Goal: Information Seeking & Learning: Learn about a topic

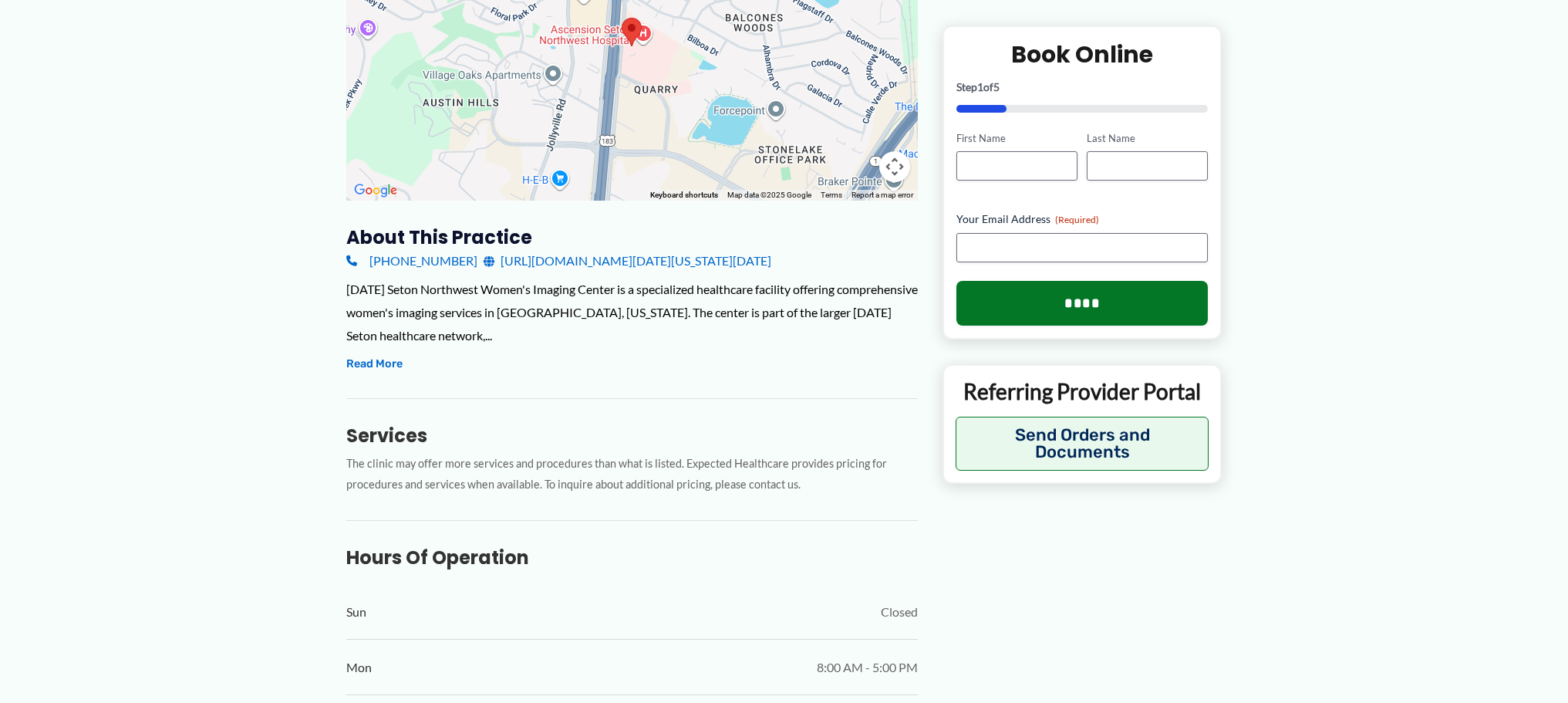
scroll to position [305, 0]
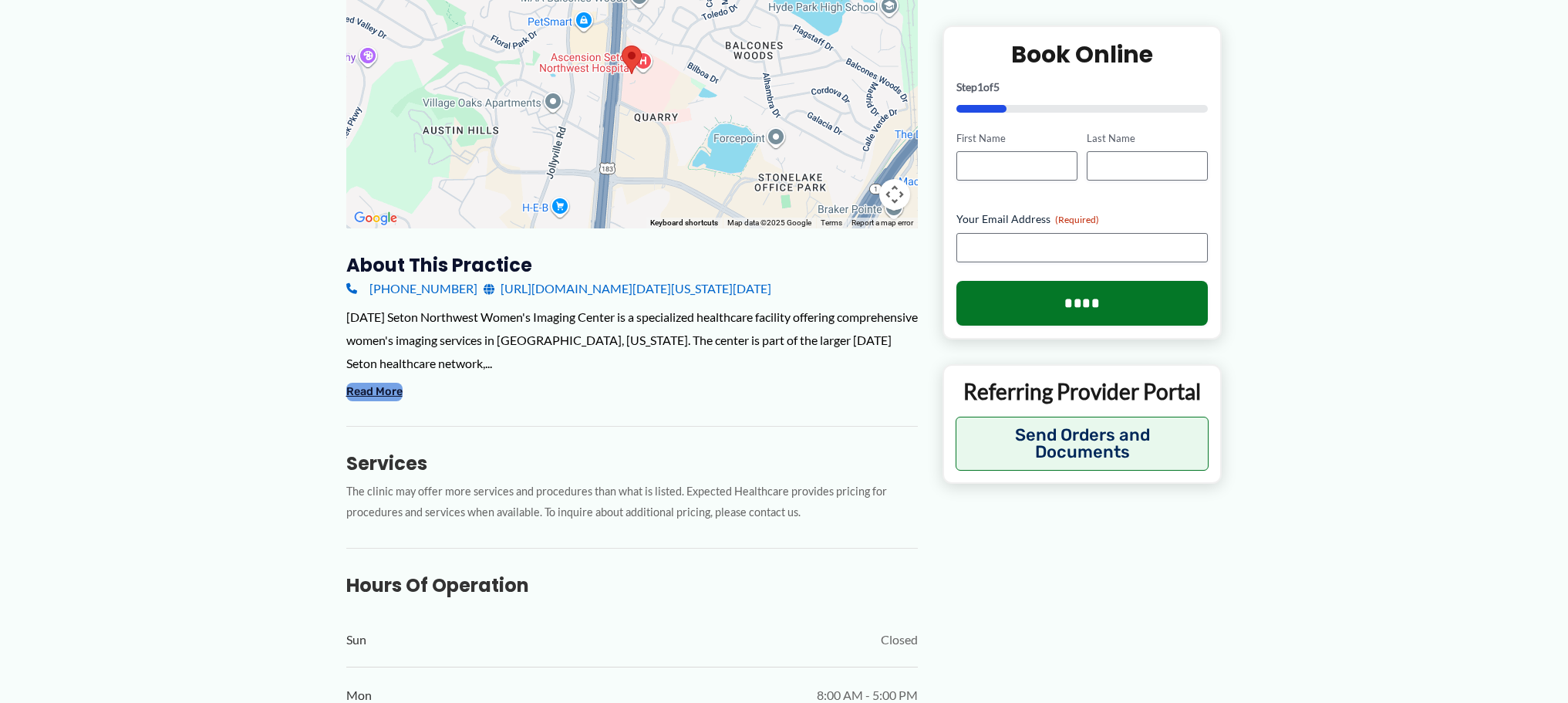
click at [359, 401] on button "Read More" at bounding box center [374, 391] width 57 height 19
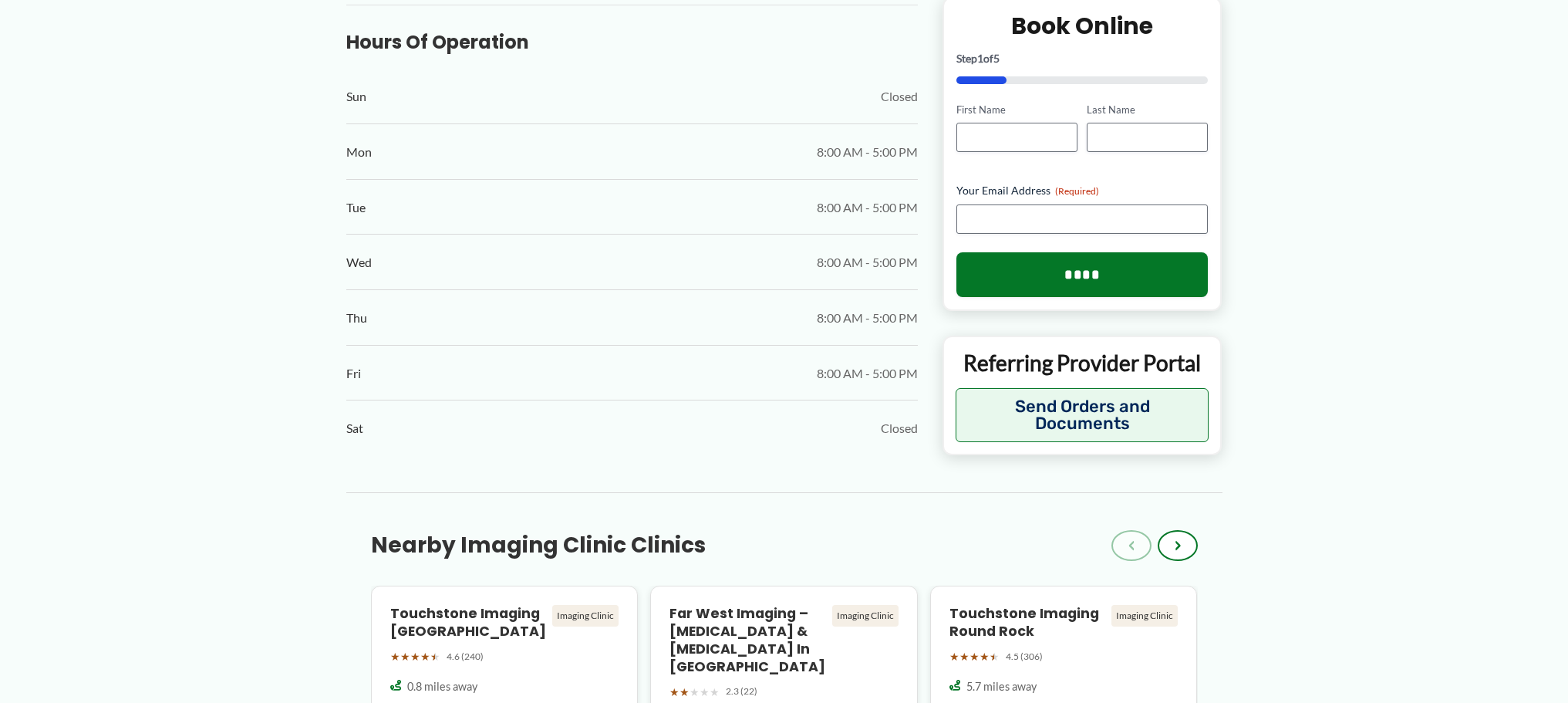
scroll to position [1080, 0]
click at [1176, 553] on span "›" at bounding box center [1178, 544] width 6 height 19
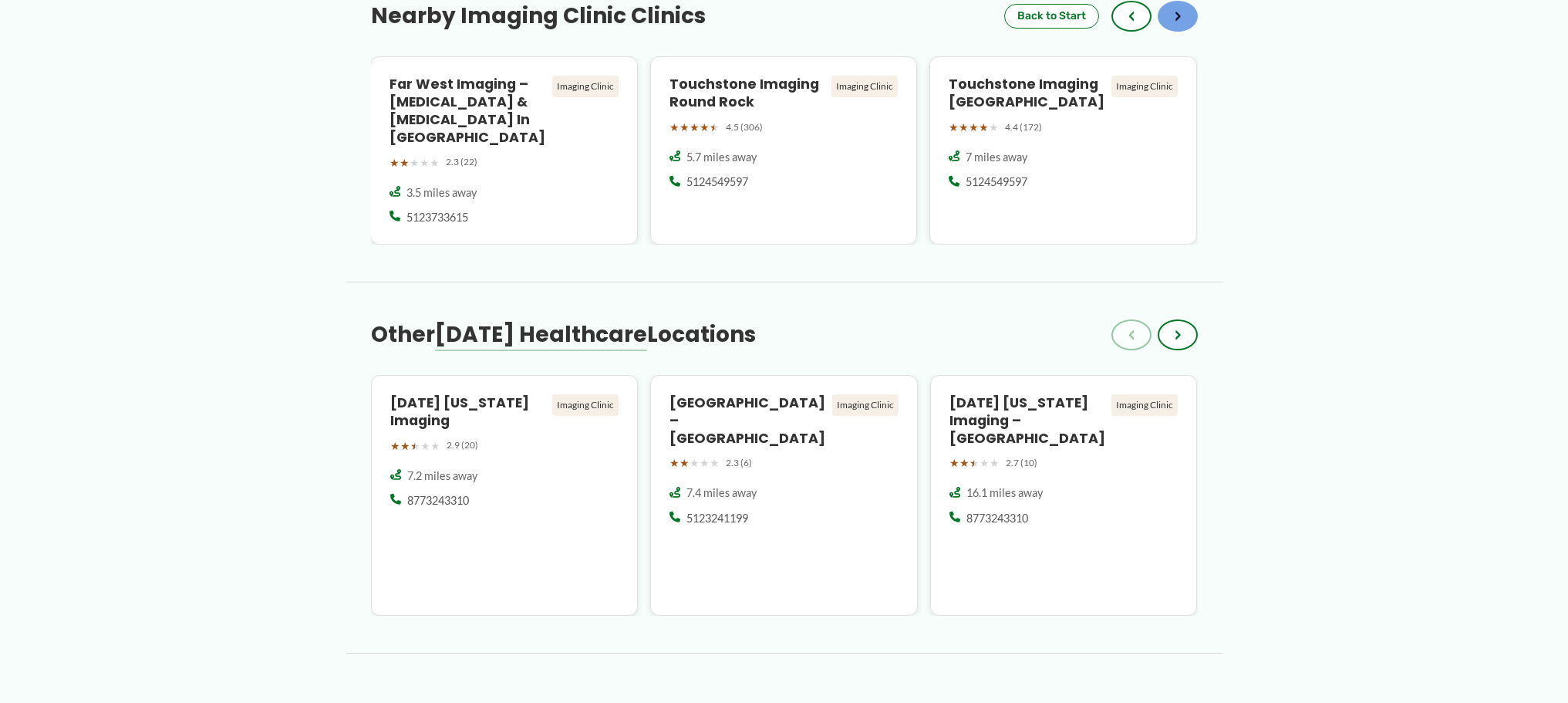
scroll to position [1621, 0]
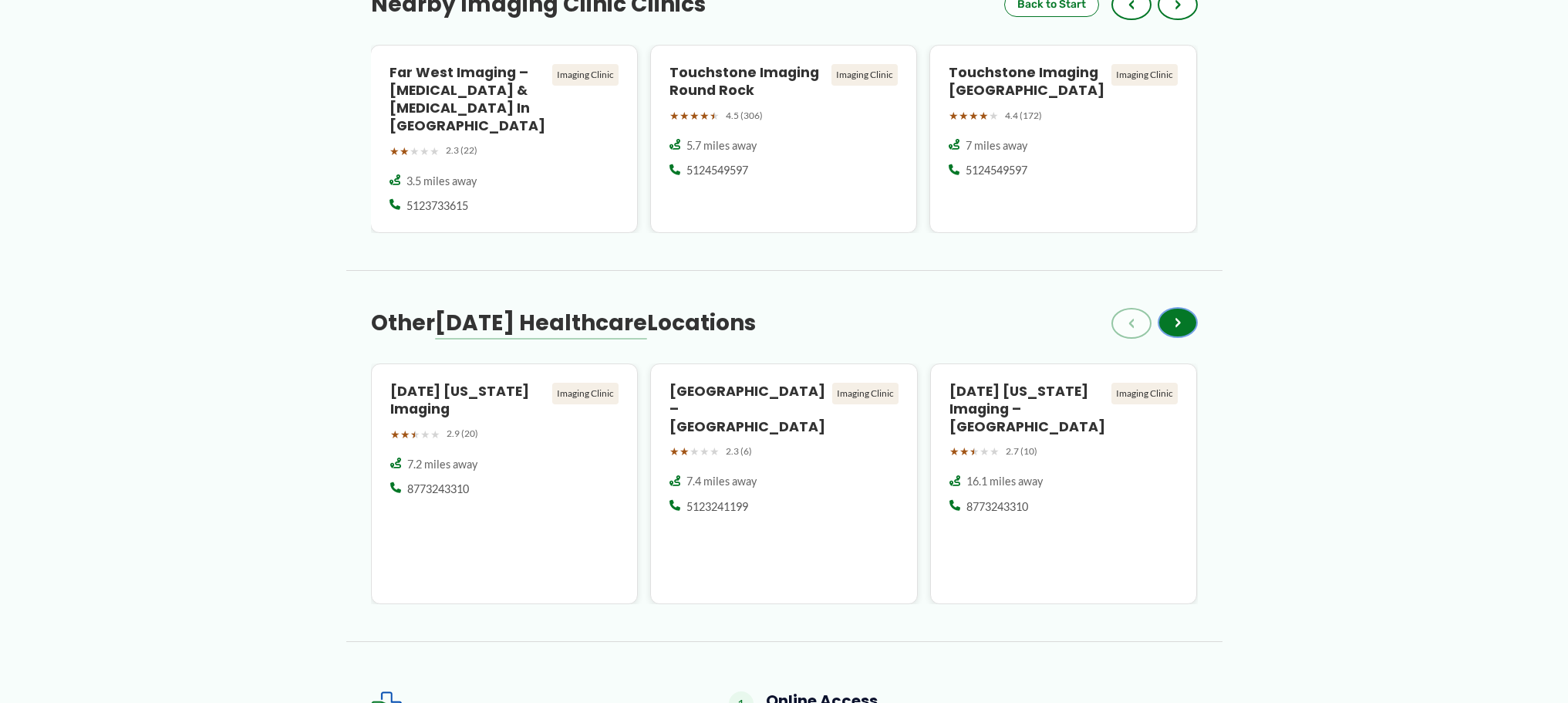
click at [1180, 332] on span "›" at bounding box center [1178, 322] width 6 height 19
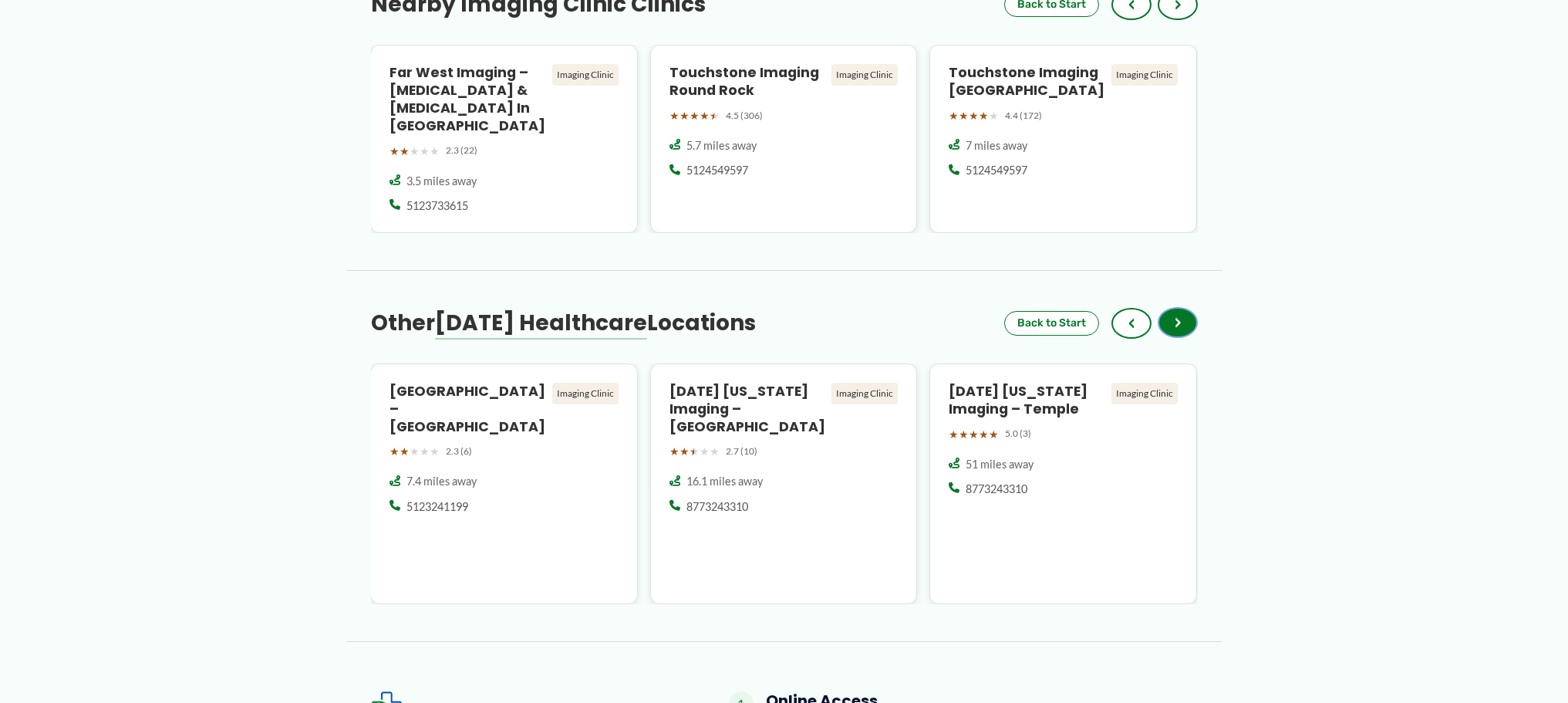
click at [1178, 332] on span "›" at bounding box center [1178, 322] width 6 height 19
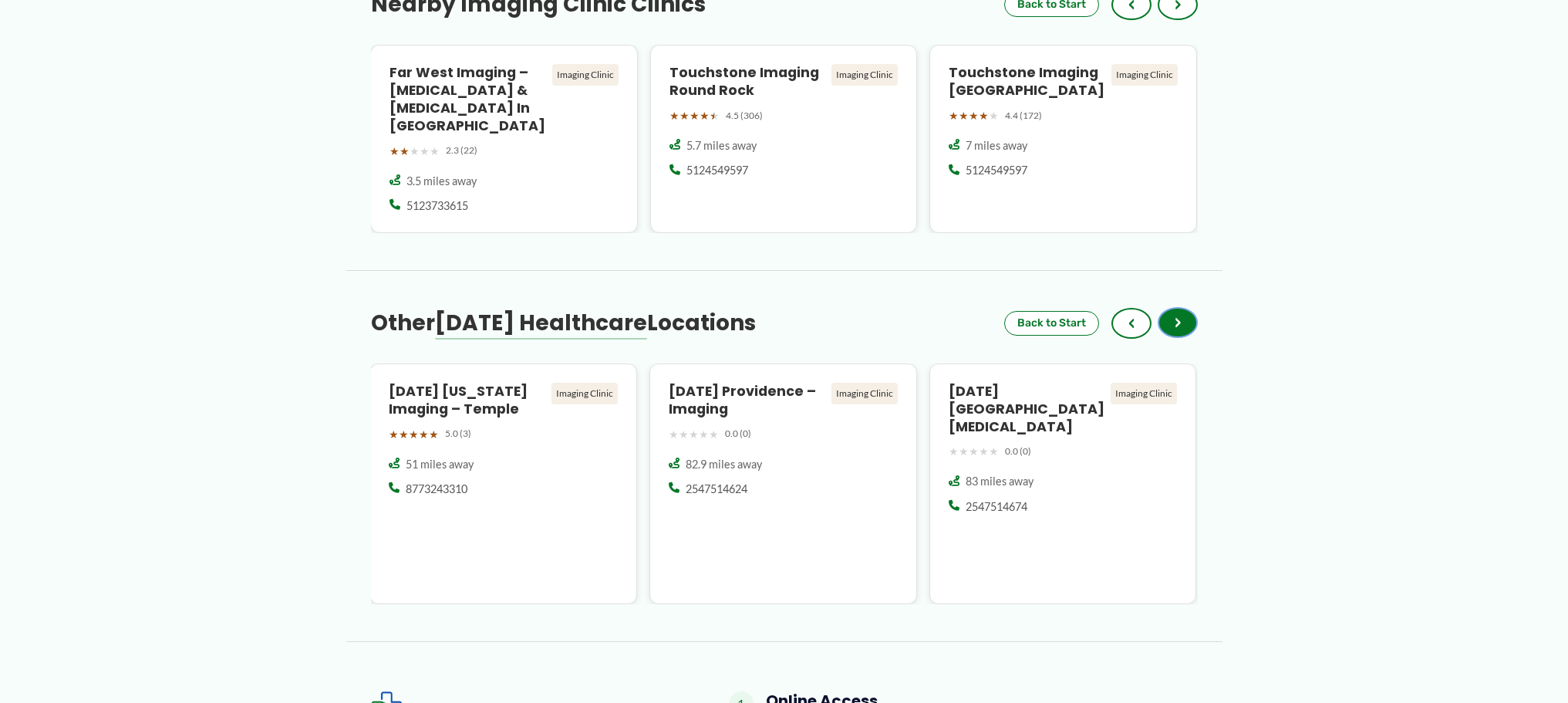
click at [1178, 332] on span "›" at bounding box center [1178, 322] width 6 height 19
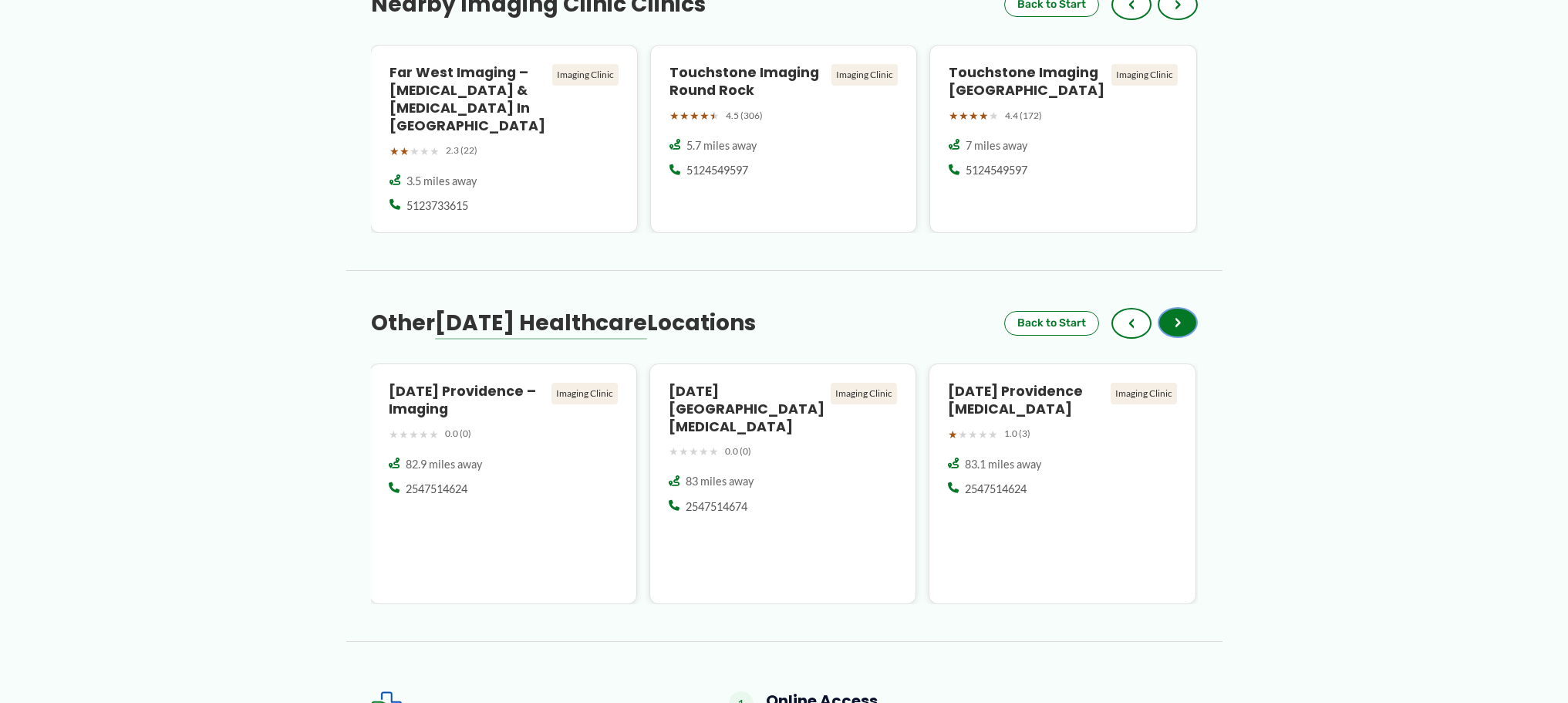
click at [1178, 332] on span "›" at bounding box center [1178, 322] width 6 height 19
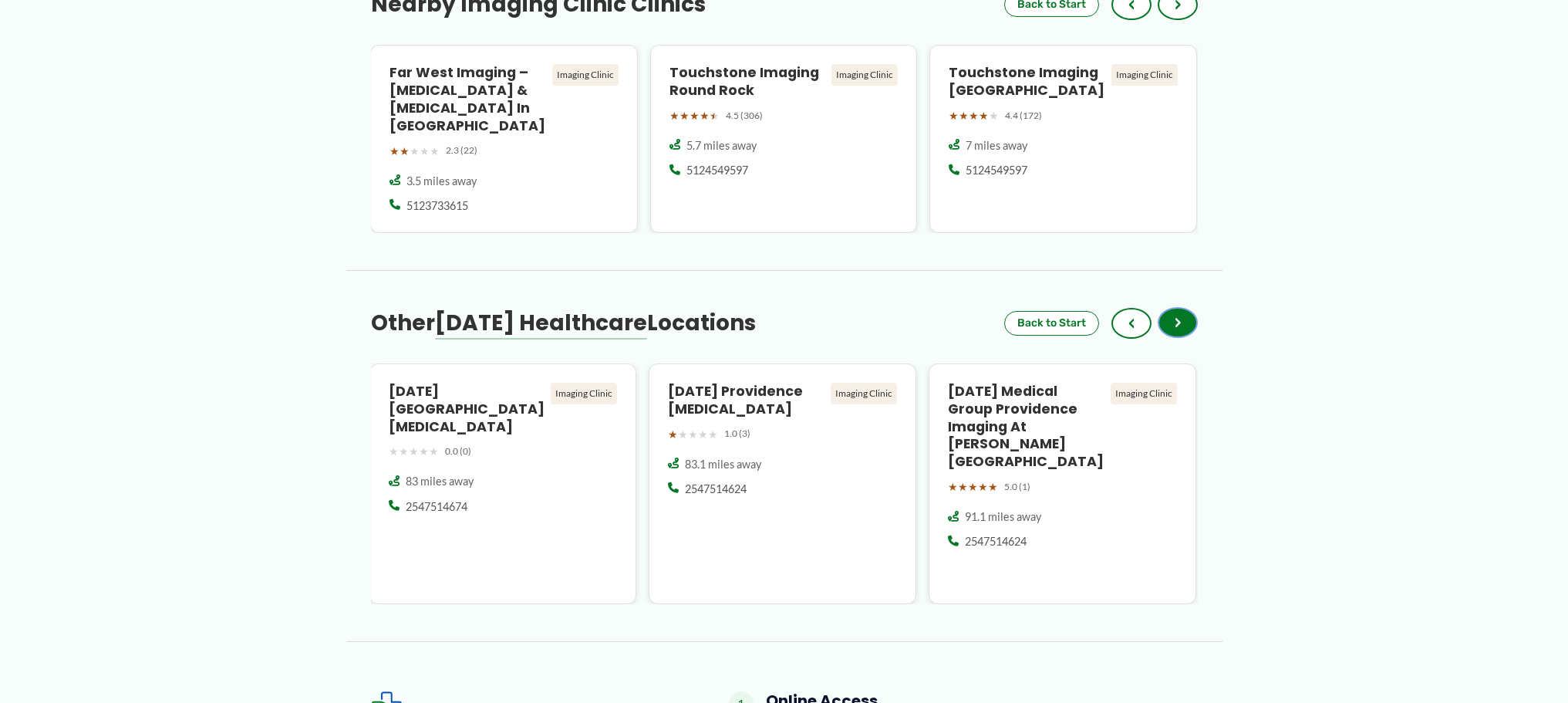
click at [1178, 332] on span "›" at bounding box center [1178, 322] width 6 height 19
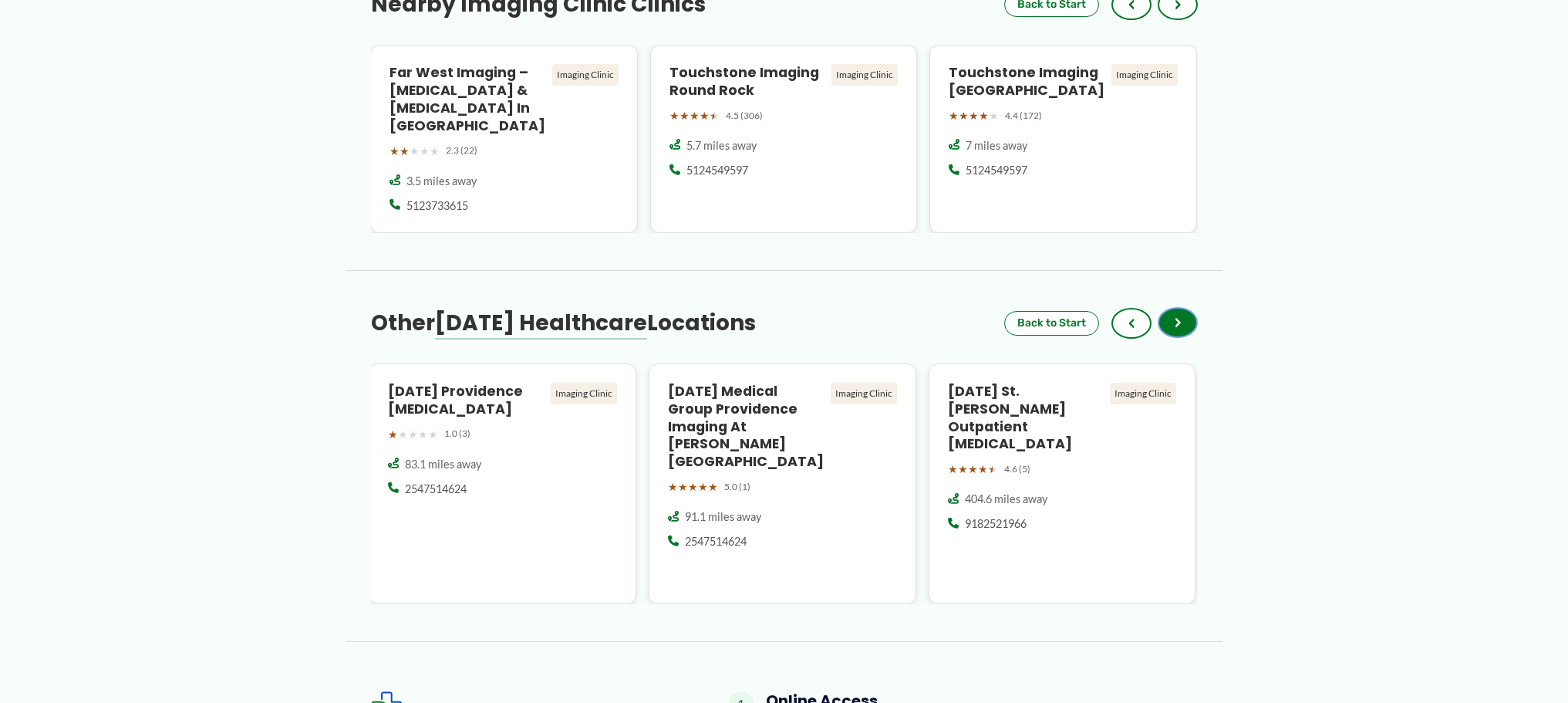
click at [1178, 332] on span "›" at bounding box center [1178, 322] width 6 height 19
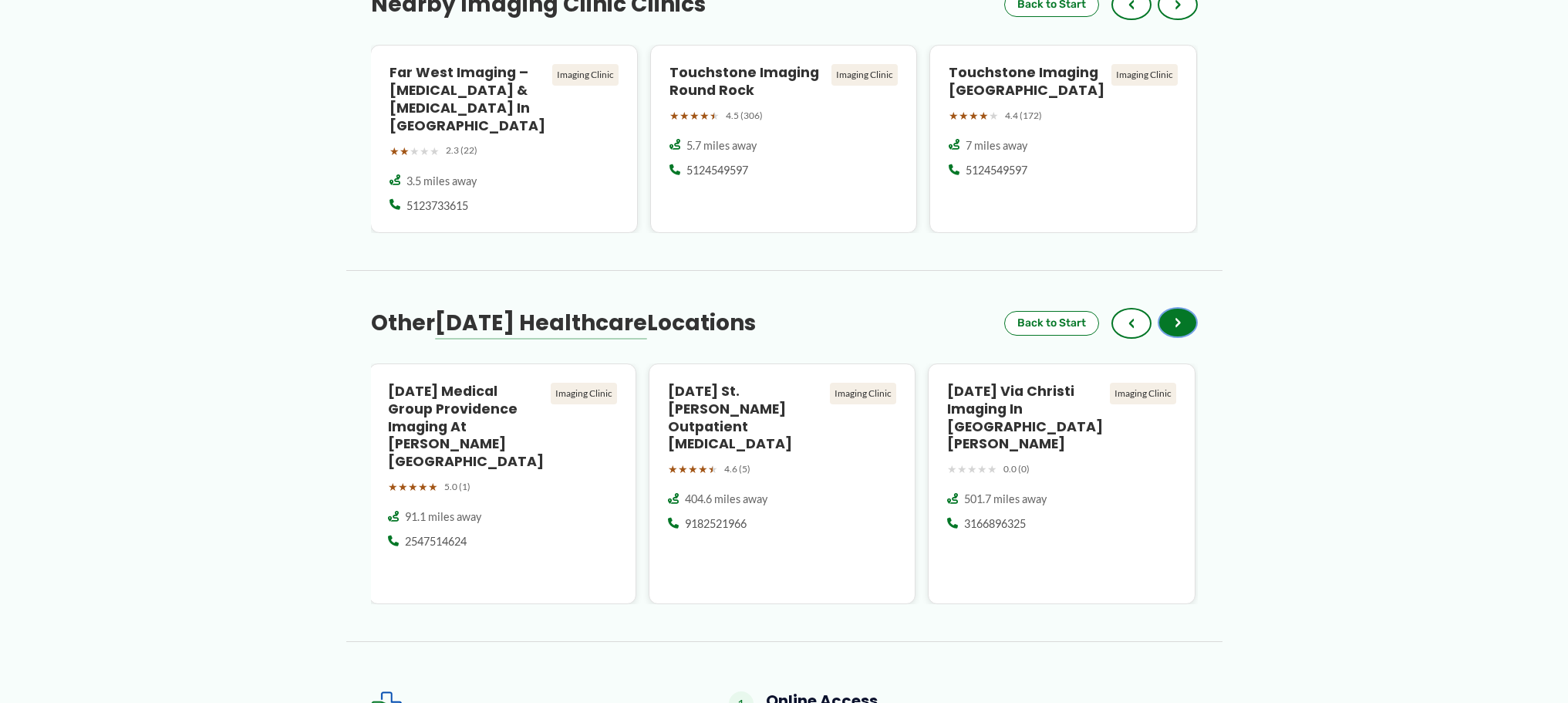
click at [1178, 332] on span "›" at bounding box center [1178, 322] width 6 height 19
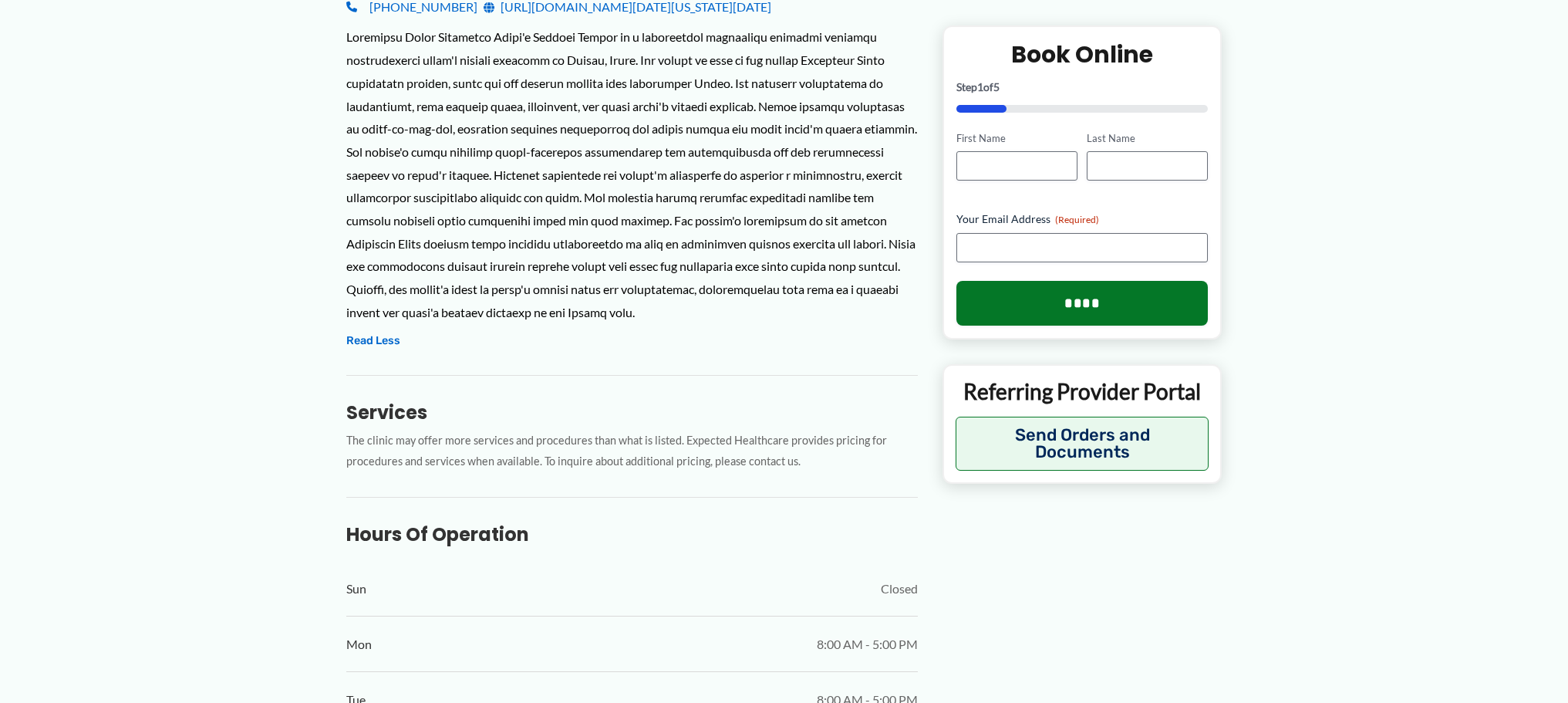
scroll to position [0, 0]
